Goal: Task Accomplishment & Management: Manage account settings

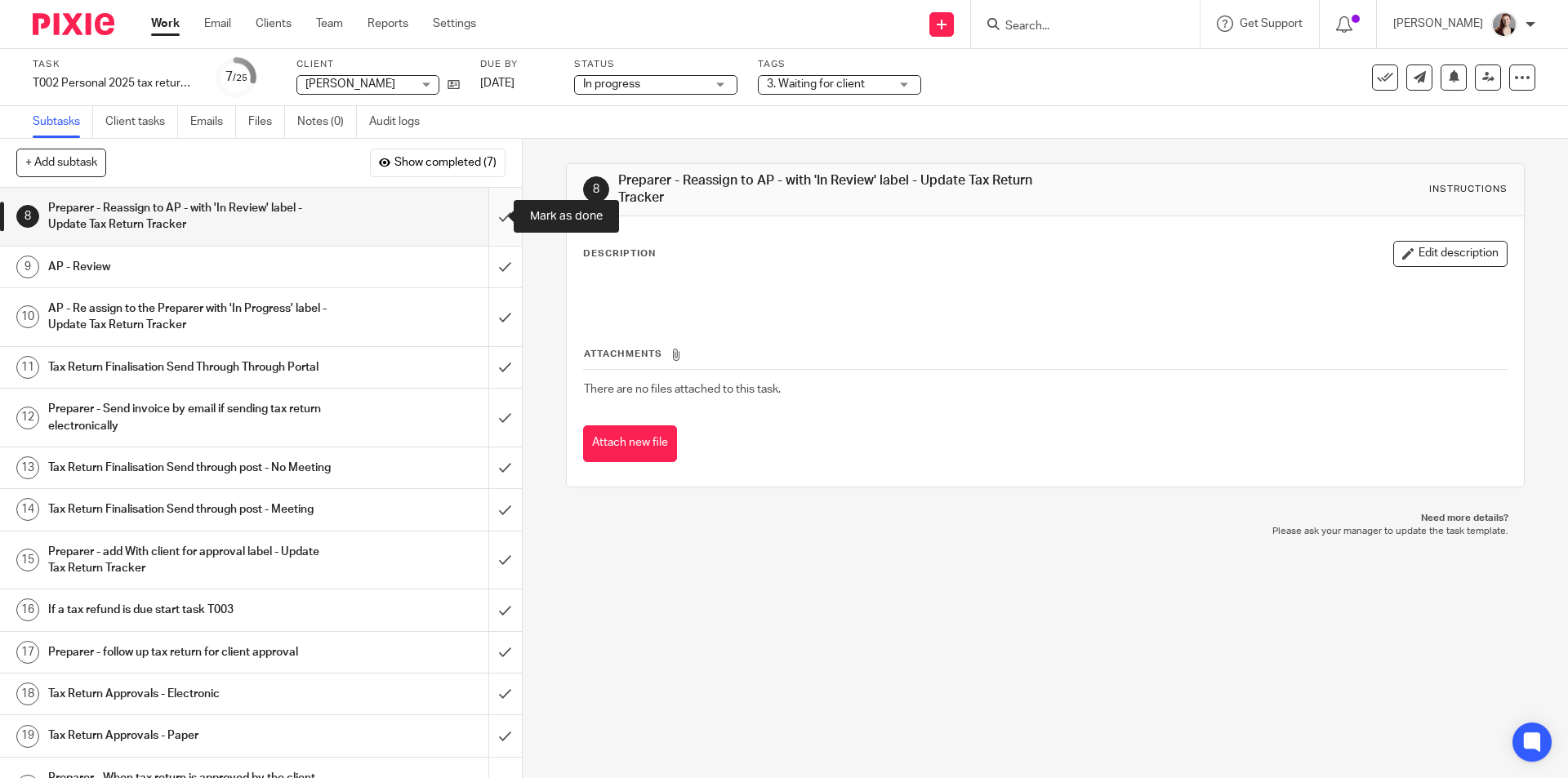
click at [484, 221] on input "submit" at bounding box center [261, 217] width 522 height 58
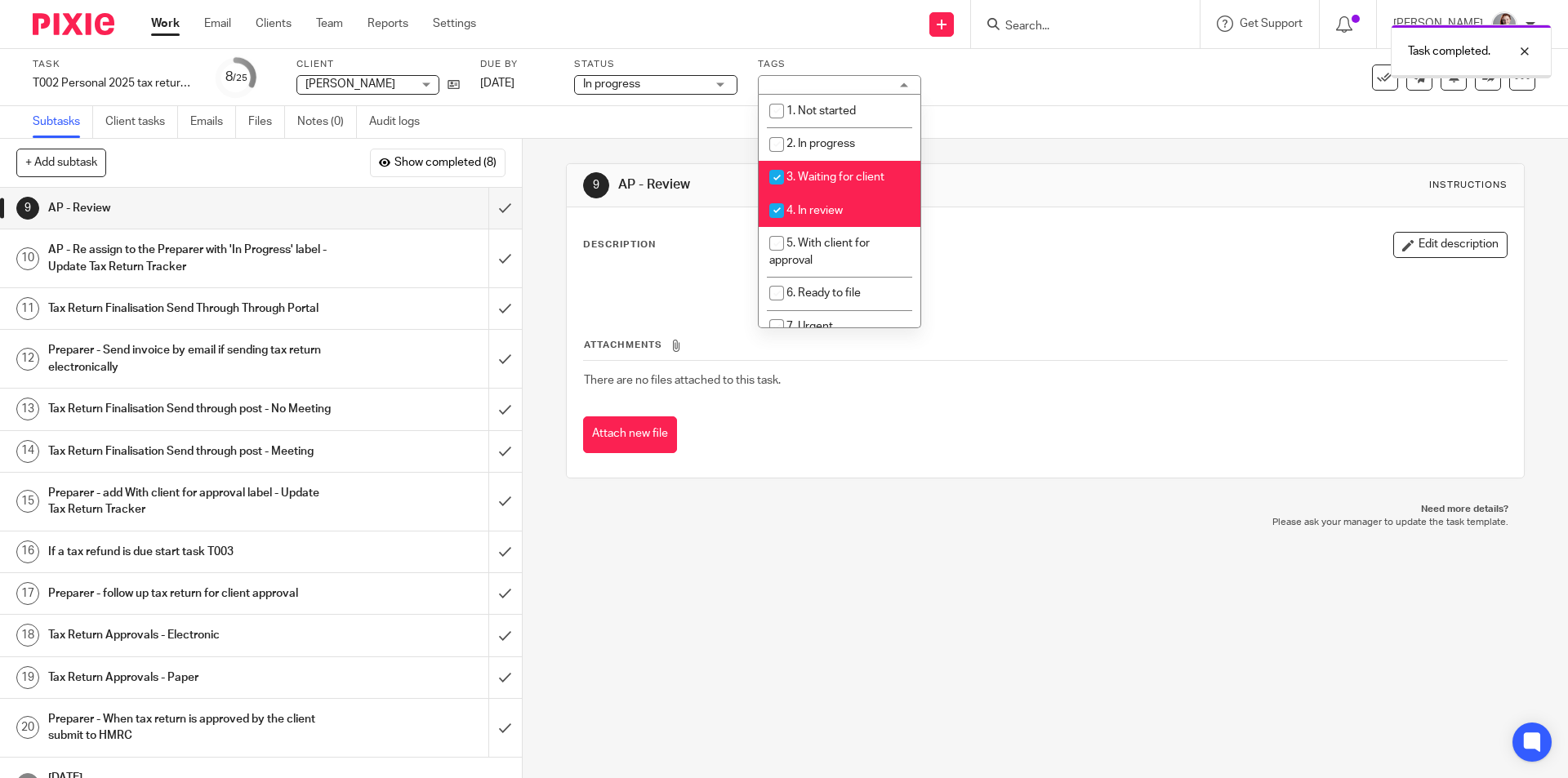
click at [834, 177] on span "3. Waiting for client" at bounding box center [836, 177] width 98 height 11
checkbox input "false"
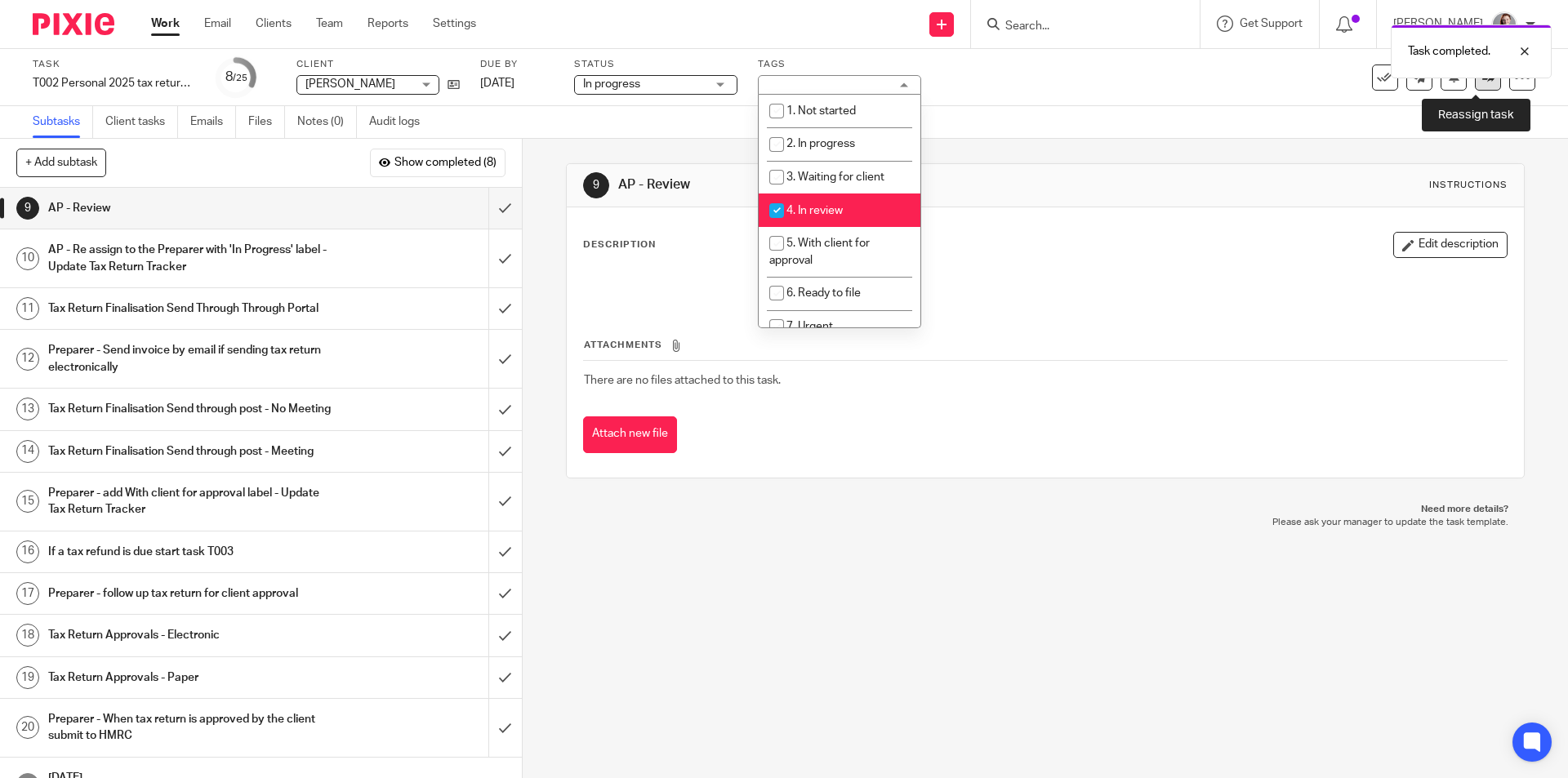
click at [1480, 86] on link at bounding box center [1488, 78] width 26 height 26
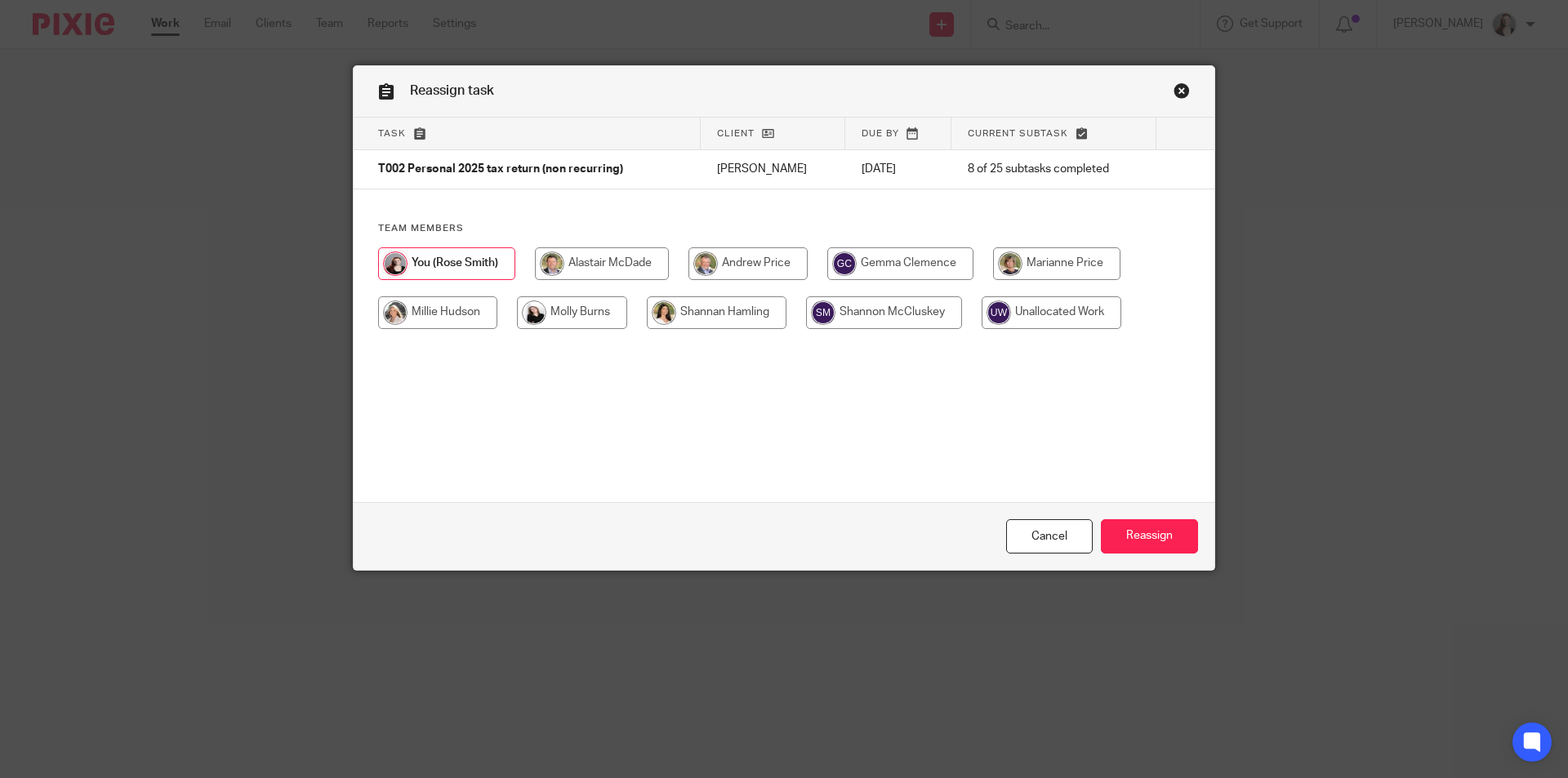
click at [774, 257] on input "radio" at bounding box center [748, 263] width 120 height 33
radio input "true"
click at [1141, 522] on input "Reassign" at bounding box center [1149, 536] width 97 height 35
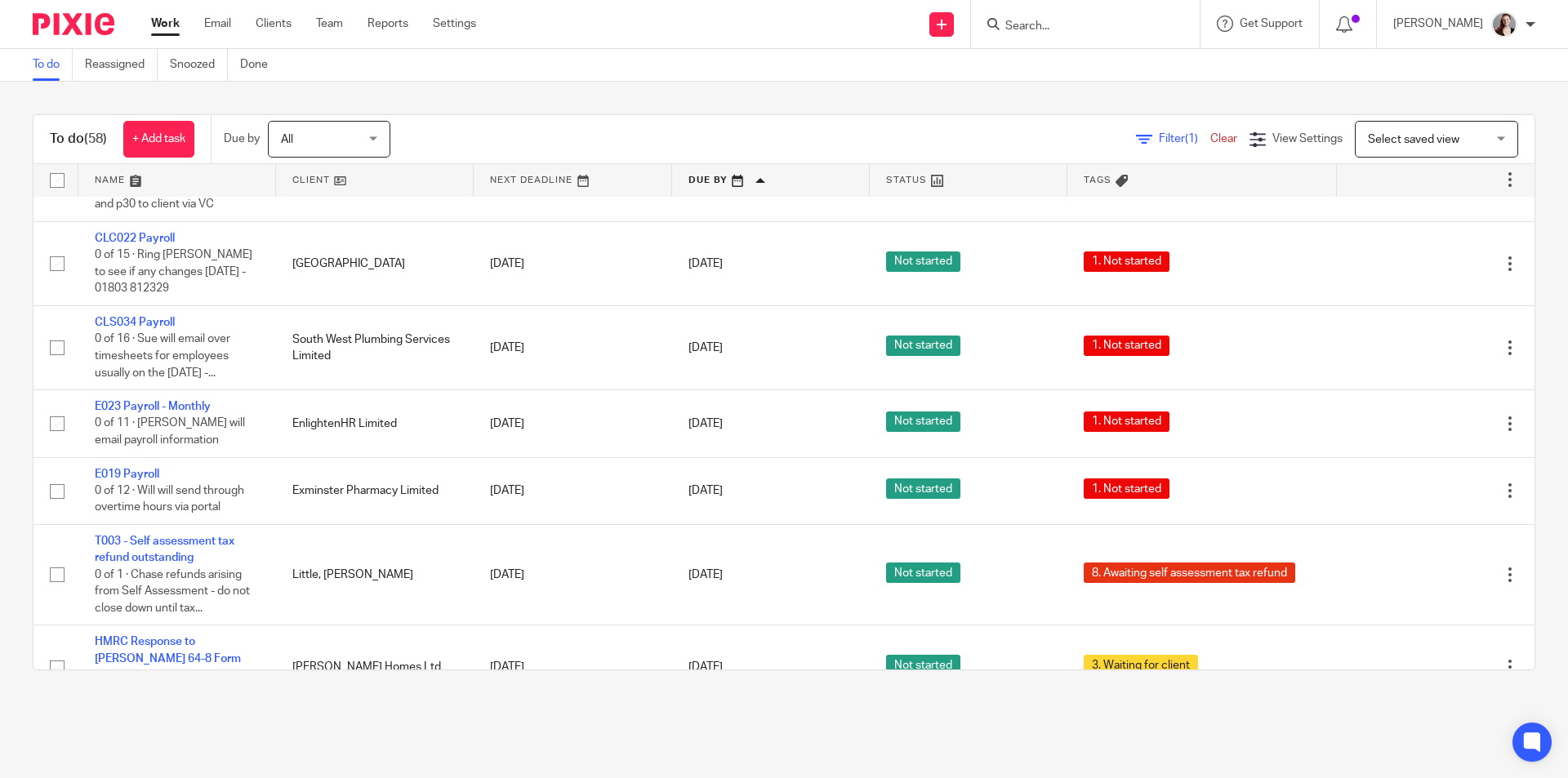
scroll to position [1770, 0]
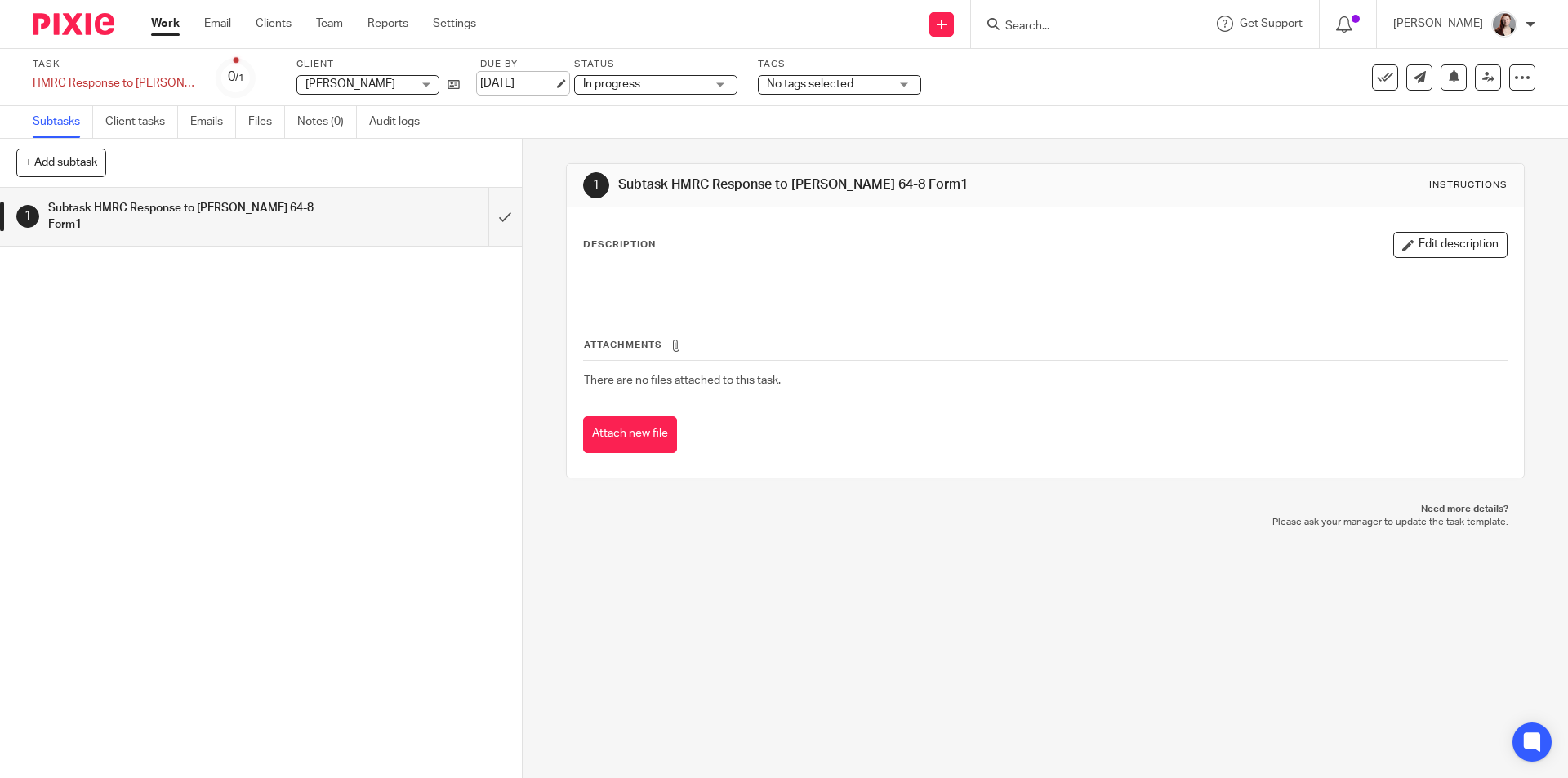
click at [510, 77] on link "[DATE]" at bounding box center [517, 84] width 73 height 17
click at [686, 539] on div "1 Subtask HMRC Response to Phillips 64-8 Form1 Instructions Description Edit de…" at bounding box center [1045, 459] width 1046 height 640
click at [498, 84] on link "[DATE]" at bounding box center [517, 84] width 73 height 17
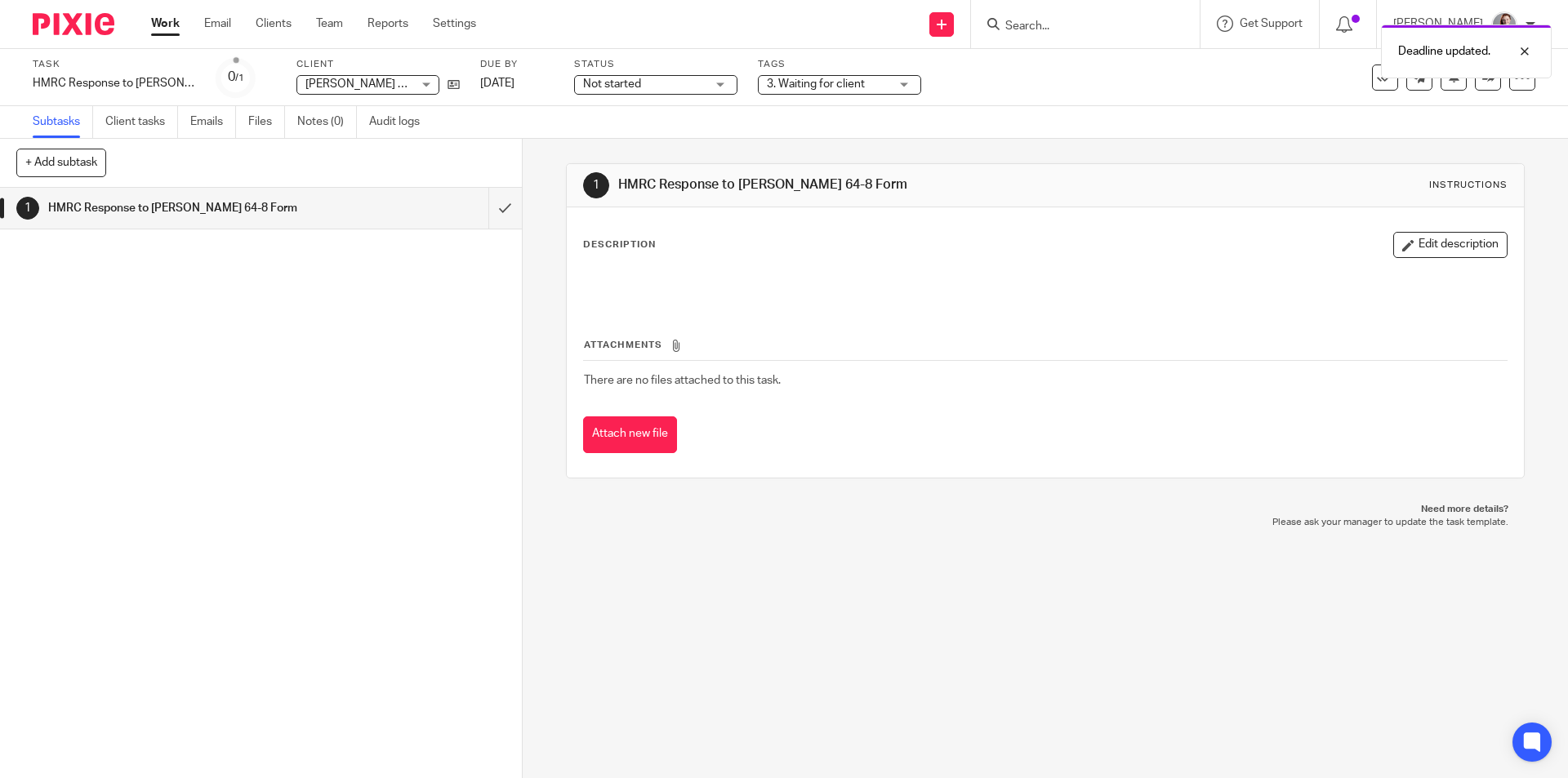
click at [651, 527] on p "Please ask your manager to update the task template." at bounding box center [1045, 522] width 925 height 13
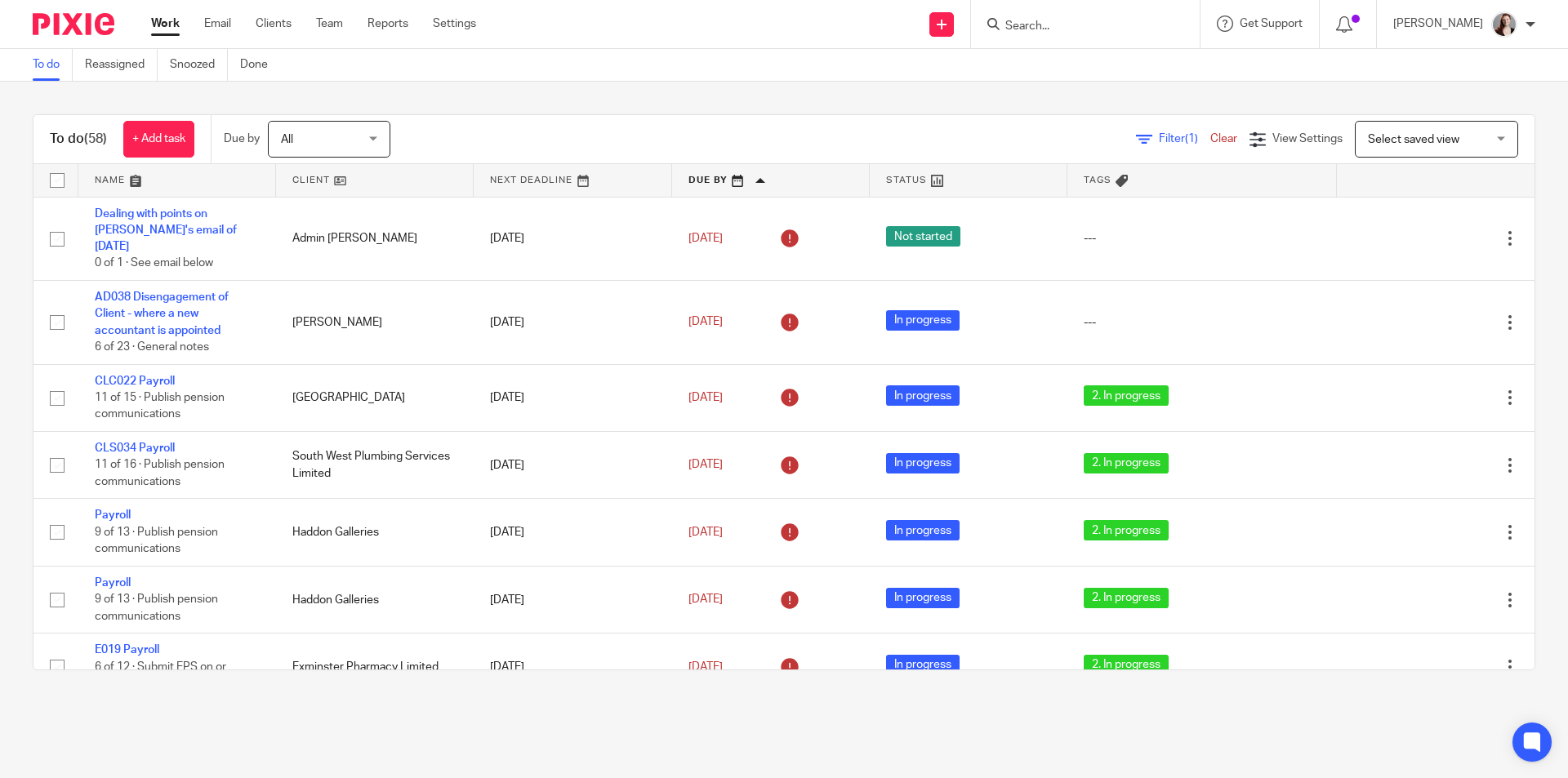
click at [602, 120] on div "To do (58) + Add task Due by All All [DATE] [DATE] This week Next week This mon…" at bounding box center [784, 139] width 1501 height 49
